Goal: Information Seeking & Learning: Find specific fact

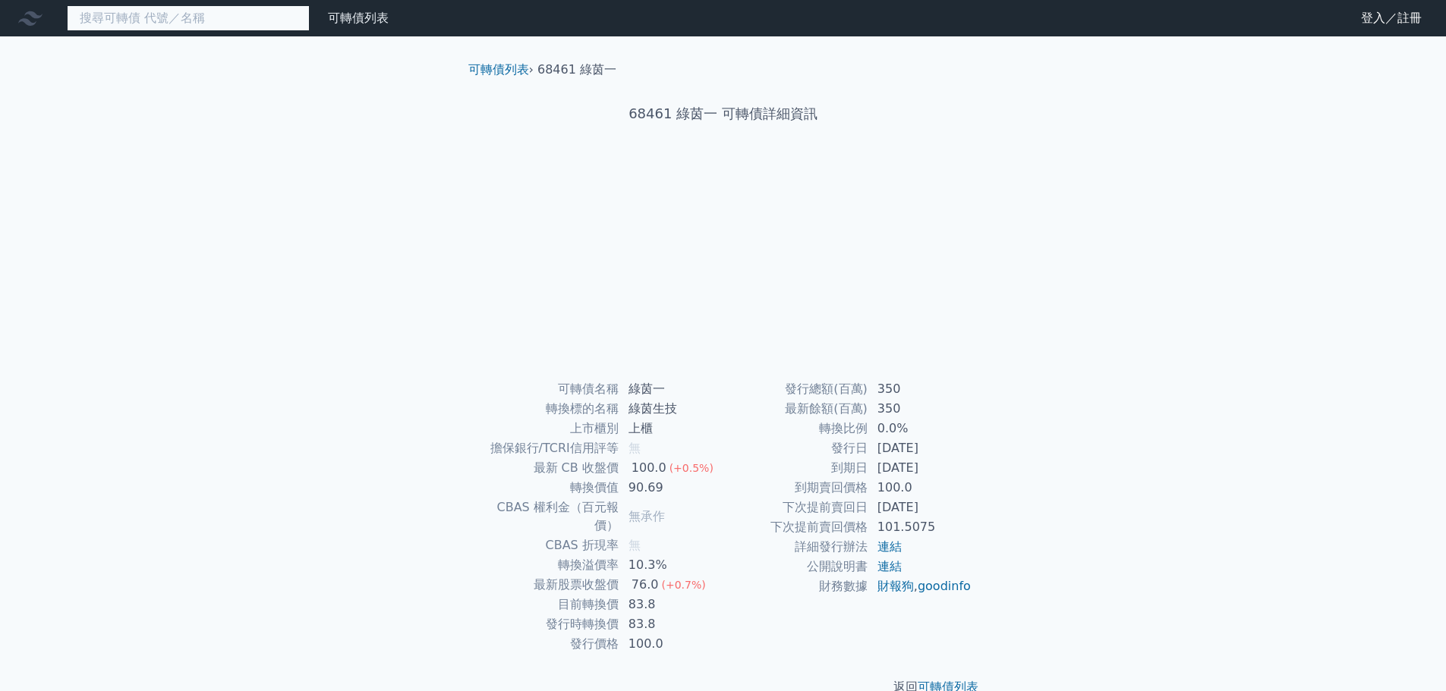
click at [256, 17] on input at bounding box center [188, 18] width 243 height 26
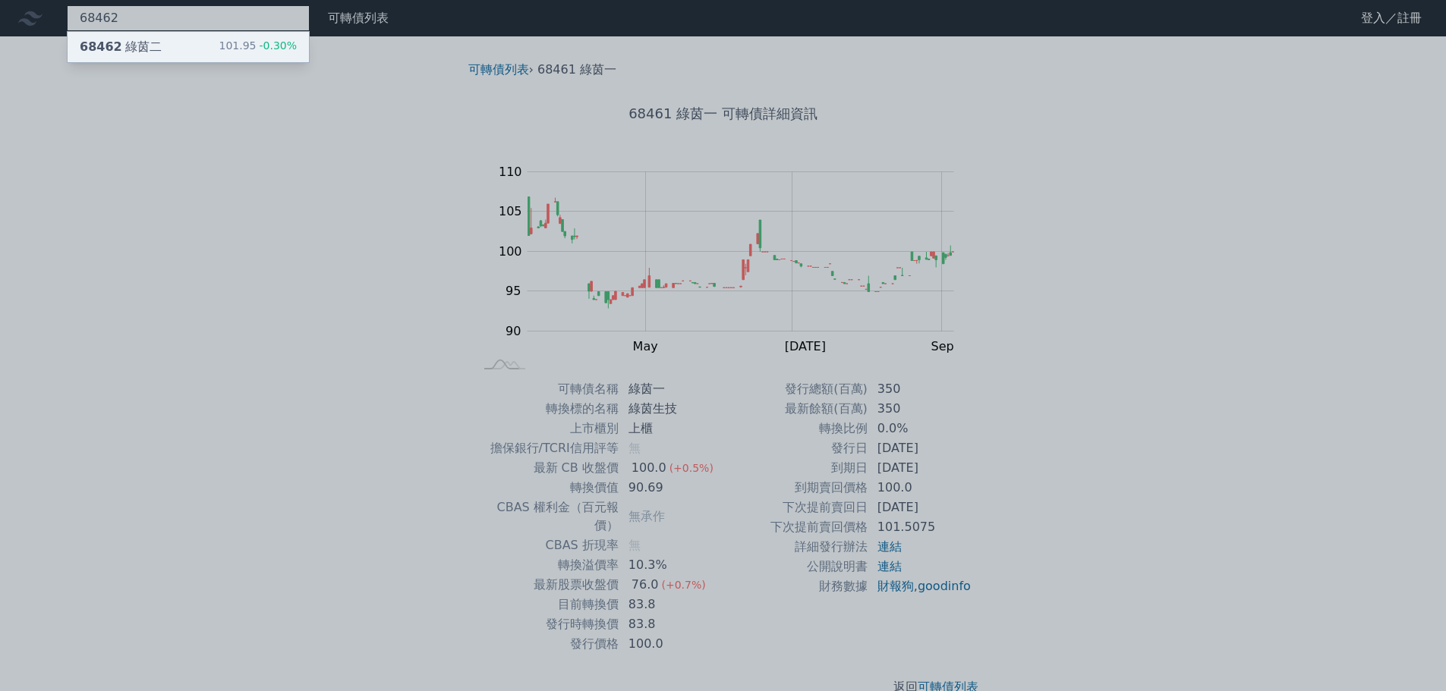
type input "68462"
click at [223, 44] on div "68462 綠茵二 101.95 -0.30%" at bounding box center [188, 47] width 241 height 30
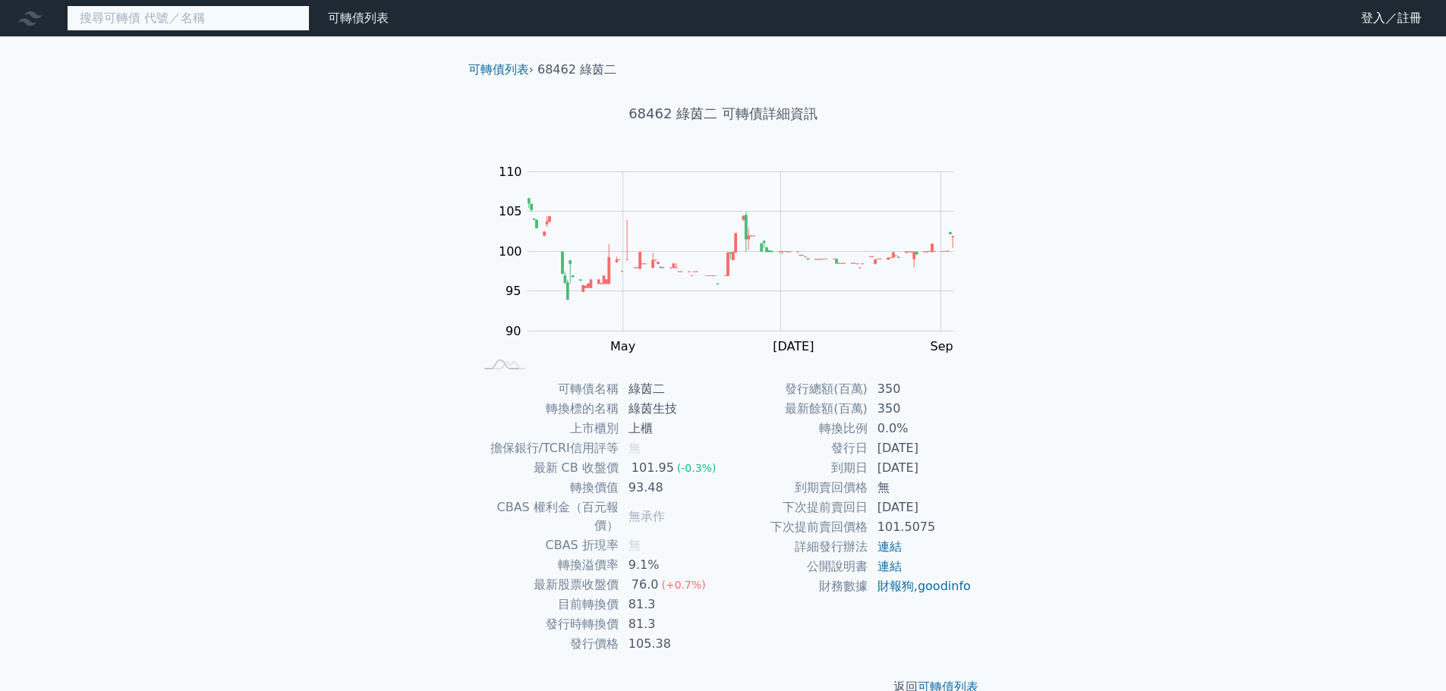
click at [303, 13] on input at bounding box center [188, 18] width 243 height 26
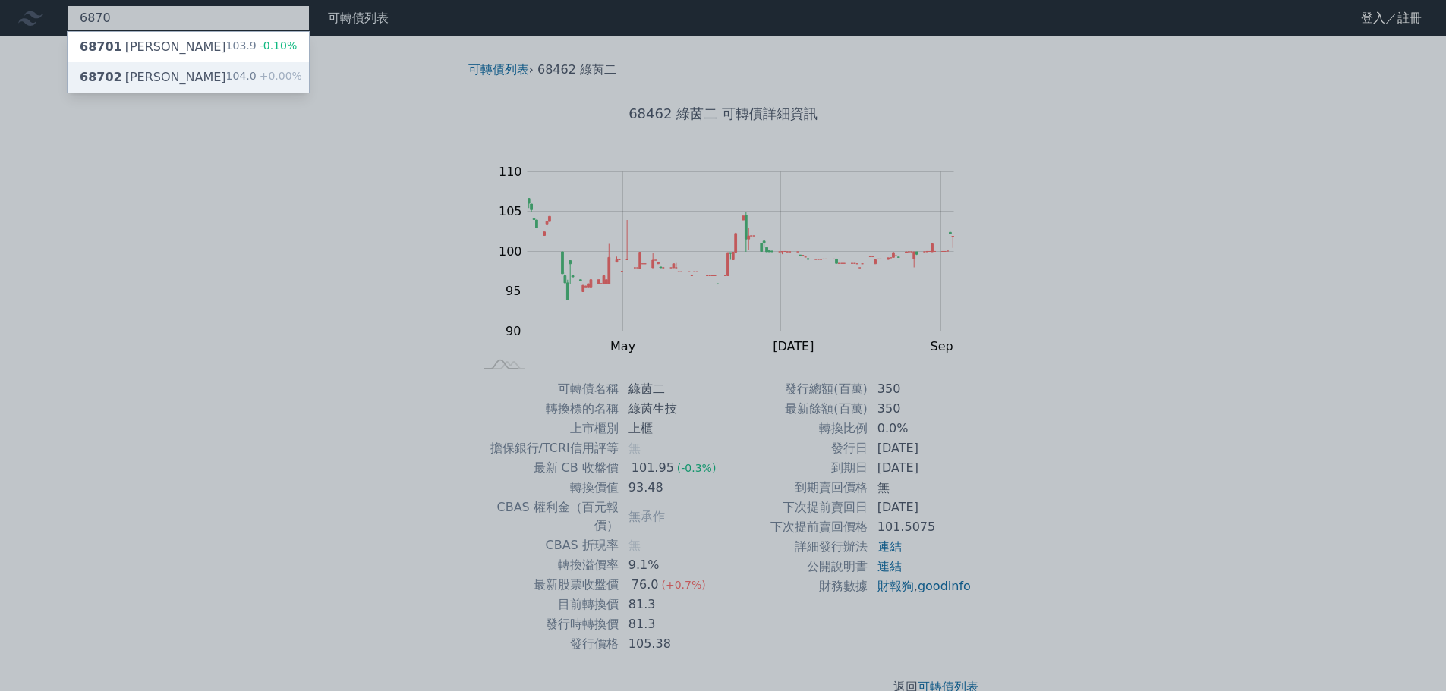
type input "6870"
click at [257, 65] on div "68702 騰雲二 104.0 +0.00%" at bounding box center [188, 77] width 241 height 30
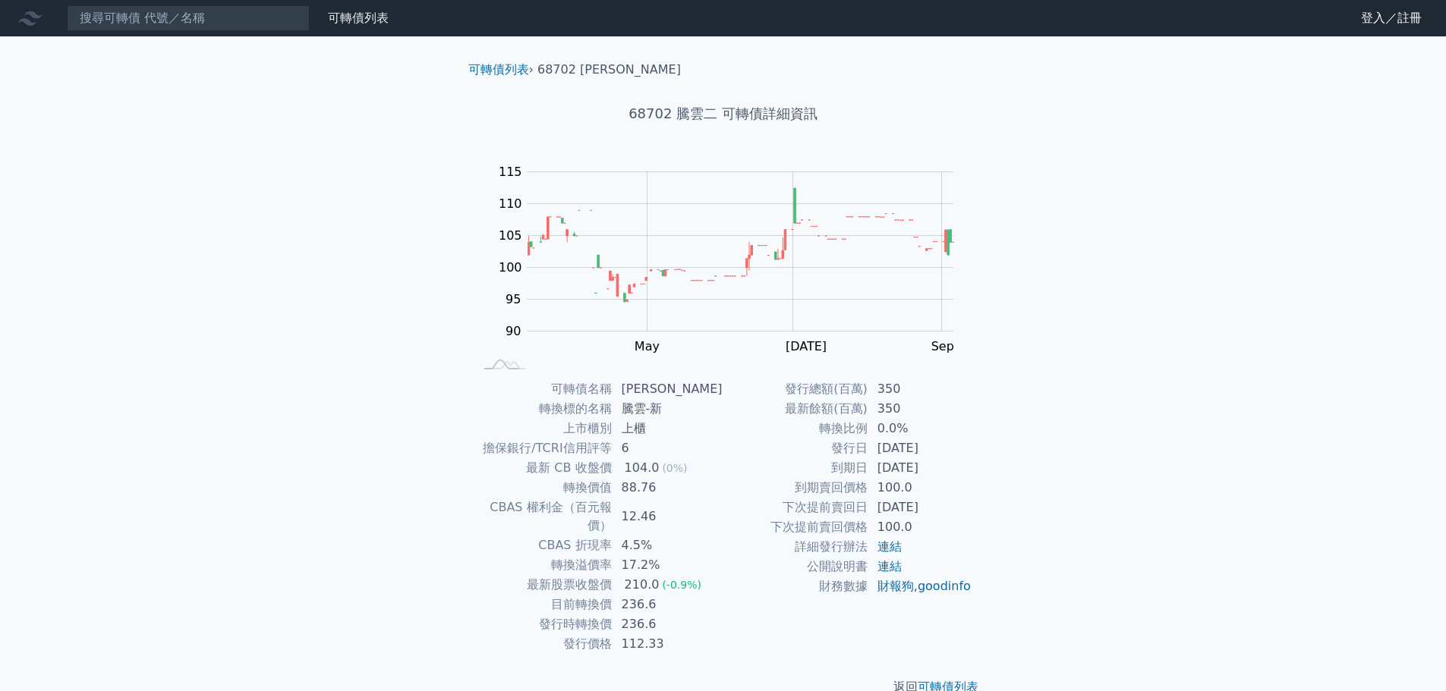
click at [268, 36] on nav "可轉債列表 財務數據 可轉債列表 財務數據 登入／註冊 登入／註冊" at bounding box center [723, 18] width 1446 height 36
click at [258, 11] on input at bounding box center [188, 18] width 243 height 26
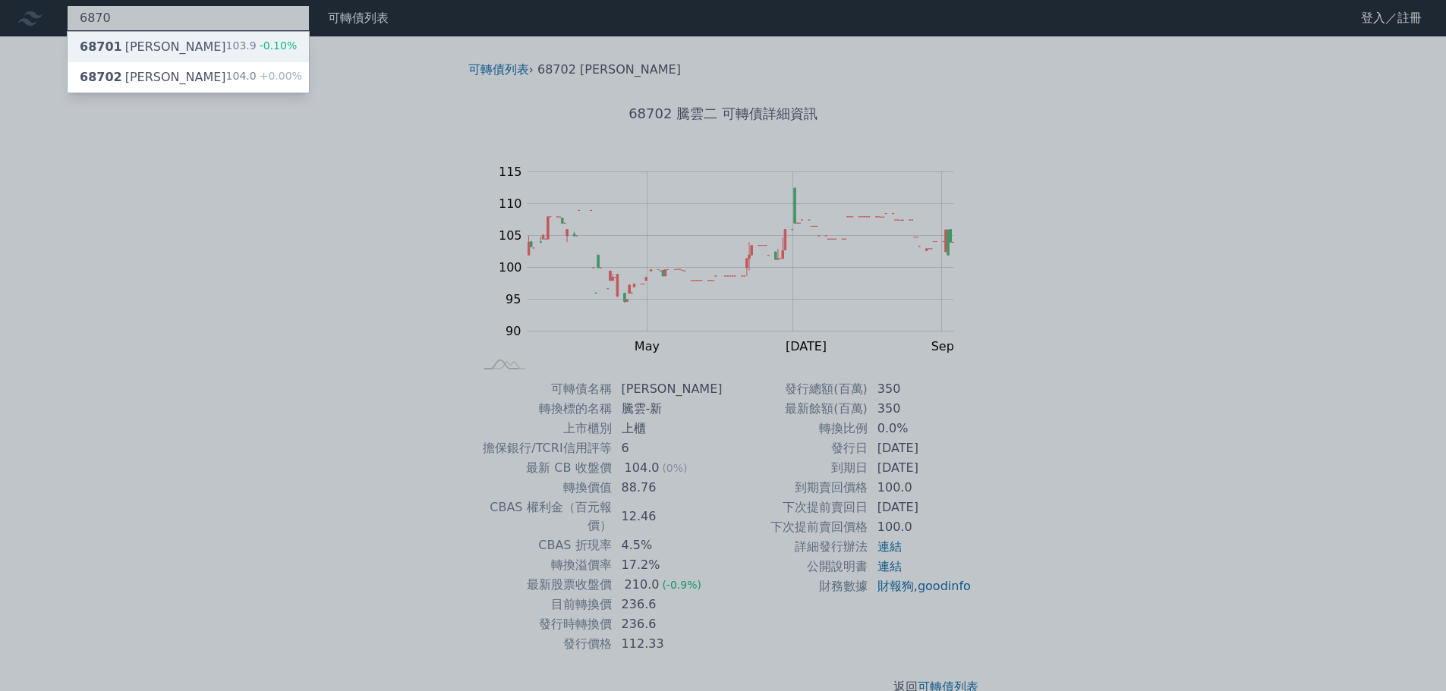
type input "6870"
click at [251, 51] on div "103.9 -0.10%" at bounding box center [261, 47] width 71 height 18
